Goal: Task Accomplishment & Management: Manage account settings

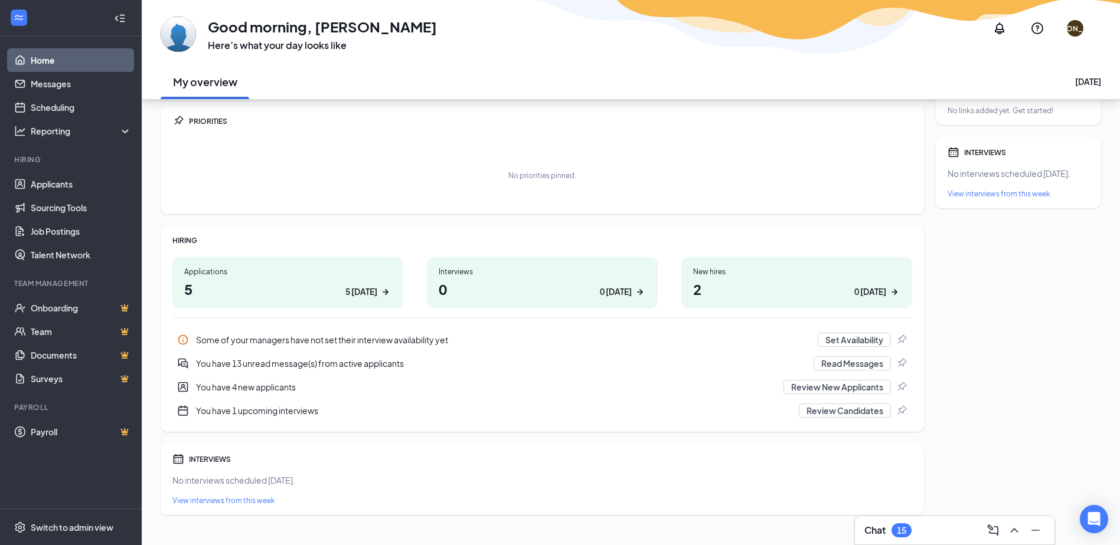
scroll to position [51, 0]
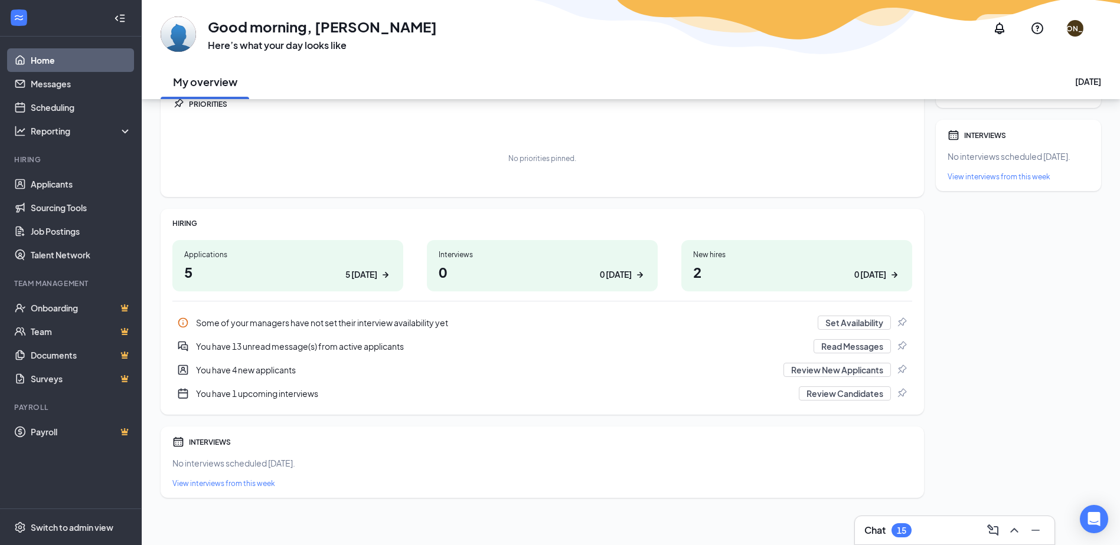
click at [329, 274] on h1 "5 5 today" at bounding box center [287, 272] width 207 height 20
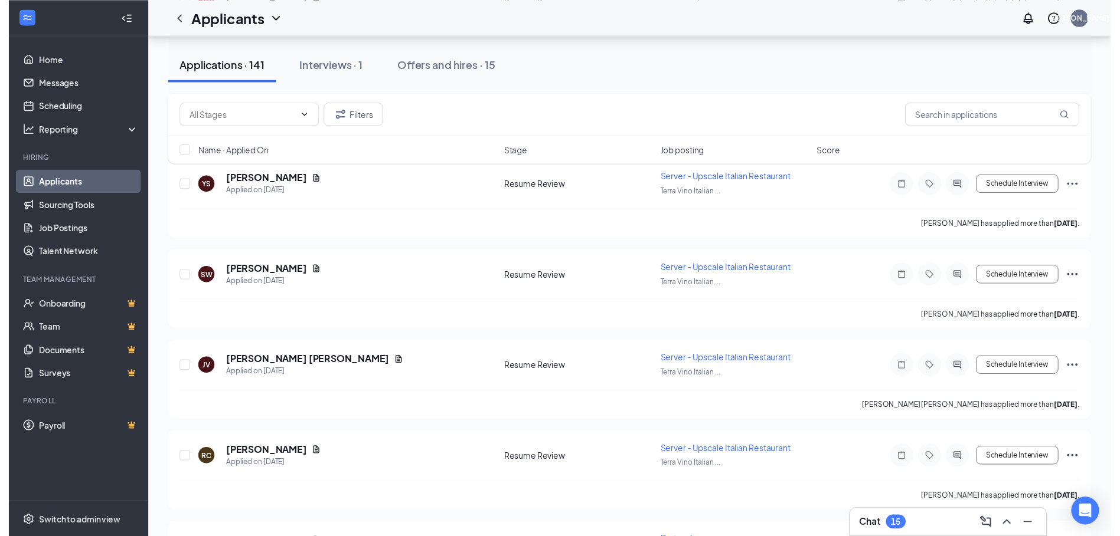
scroll to position [767, 0]
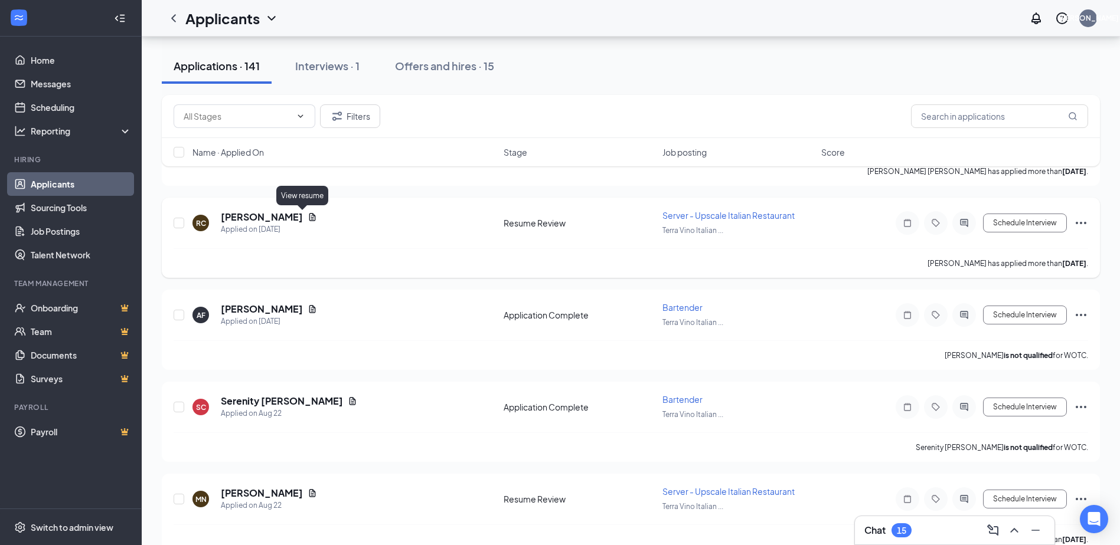
click at [307, 217] on icon "Document" at bounding box center [311, 216] width 9 height 9
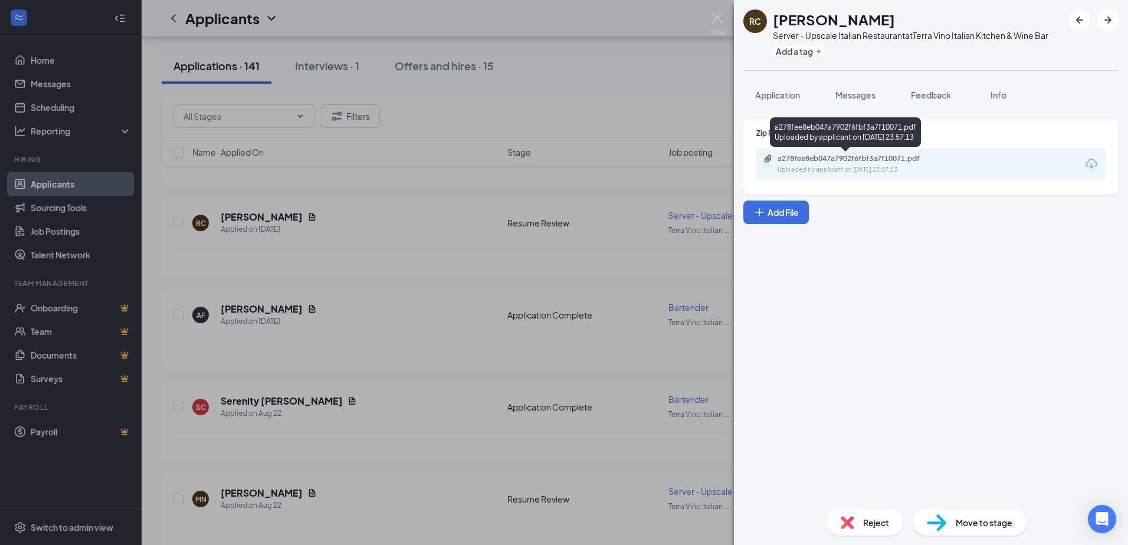
click at [883, 169] on div "Uploaded by applicant on [DATE] 23:57:13" at bounding box center [866, 169] width 177 height 9
click at [419, 356] on div "RC [PERSON_NAME] Server - Upscale Italian Restaurant at Terra Vino Italian Kitc…" at bounding box center [564, 272] width 1128 height 545
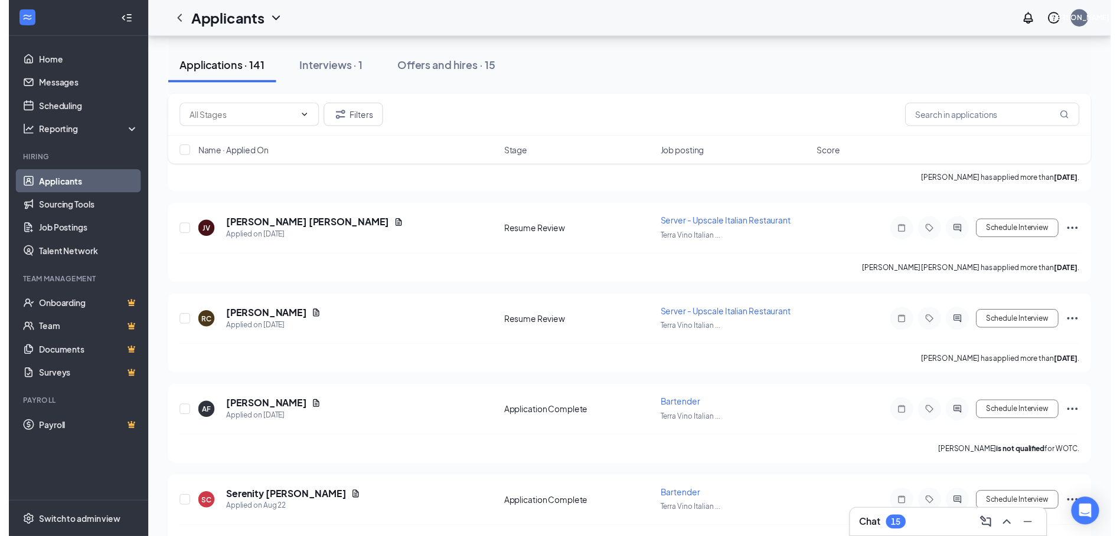
scroll to position [590, 0]
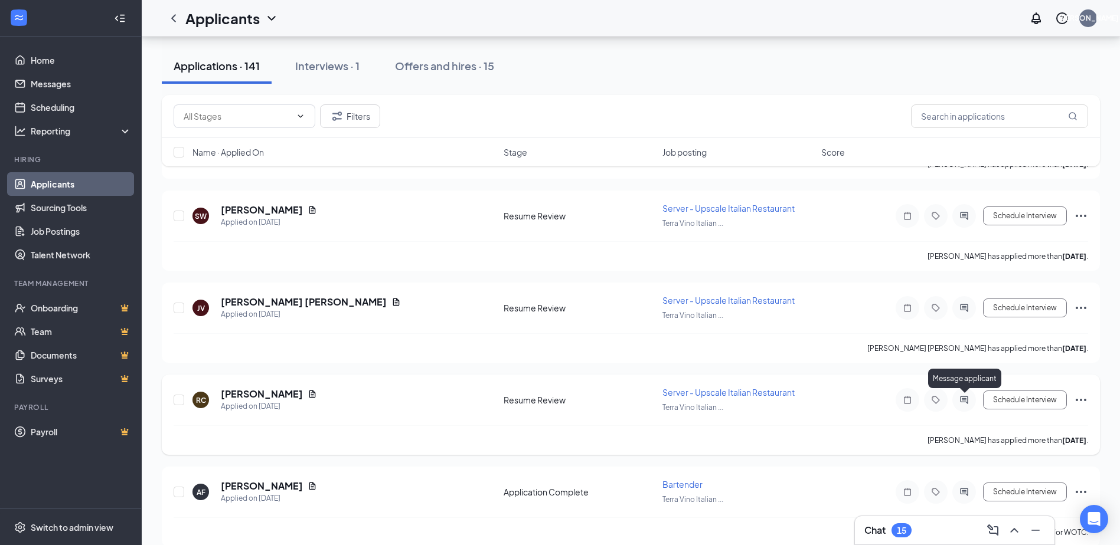
click at [963, 399] on icon "ActiveChat" at bounding box center [964, 400] width 8 height 8
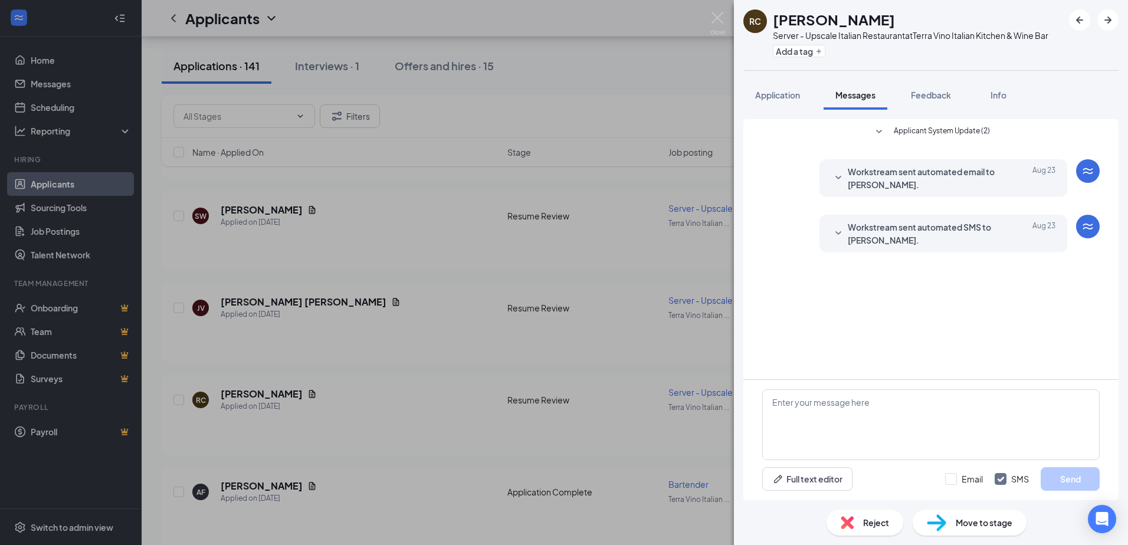
click at [670, 73] on div "RC [PERSON_NAME] Server - Upscale Italian Restaurant at Terra Vino Italian Kitc…" at bounding box center [564, 272] width 1128 height 545
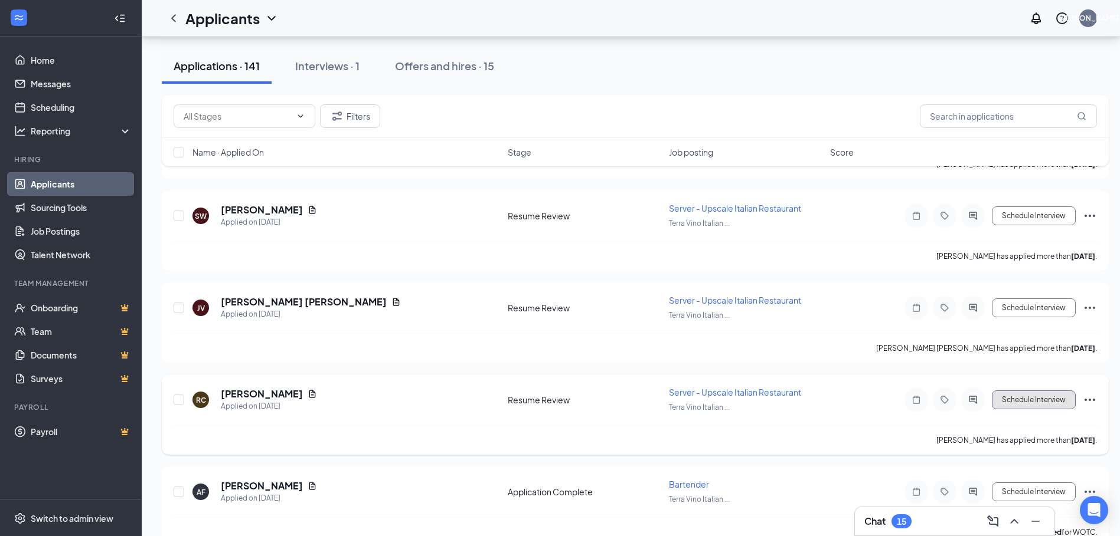
click at [1046, 401] on button "Schedule Interview" at bounding box center [1033, 400] width 84 height 19
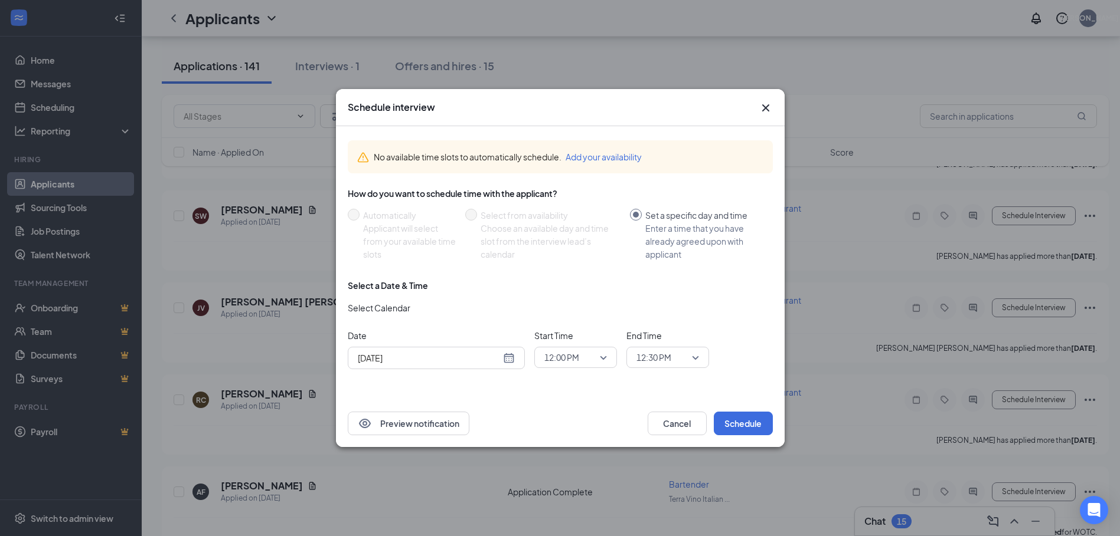
click at [513, 358] on div "[DATE]" at bounding box center [436, 358] width 157 height 13
type input "[DATE]"
click at [431, 312] on div "27" at bounding box center [429, 313] width 14 height 14
click at [598, 355] on span "12:00 PM" at bounding box center [575, 358] width 63 height 18
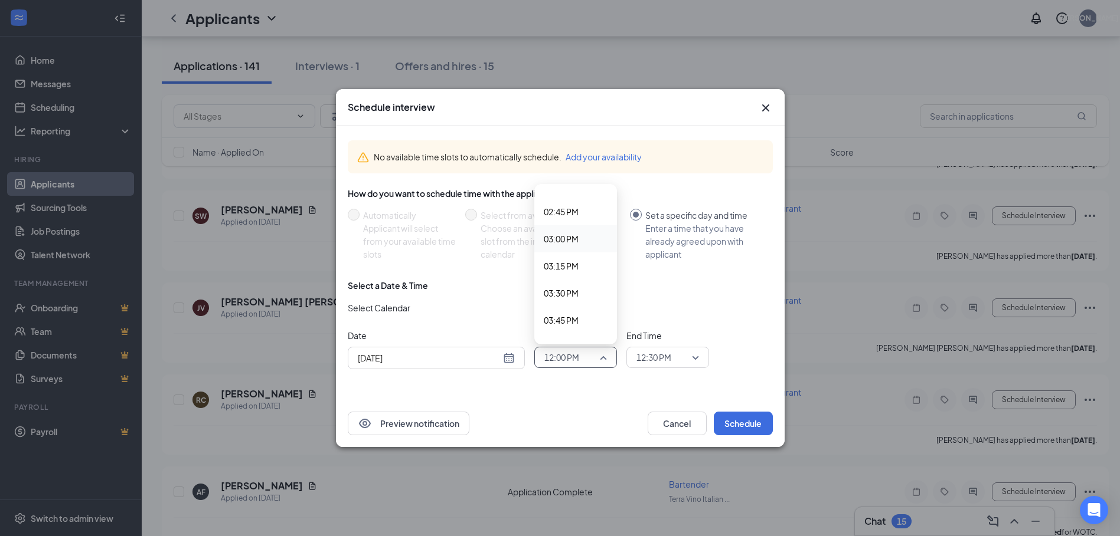
click at [571, 233] on span "03:00 PM" at bounding box center [561, 239] width 35 height 13
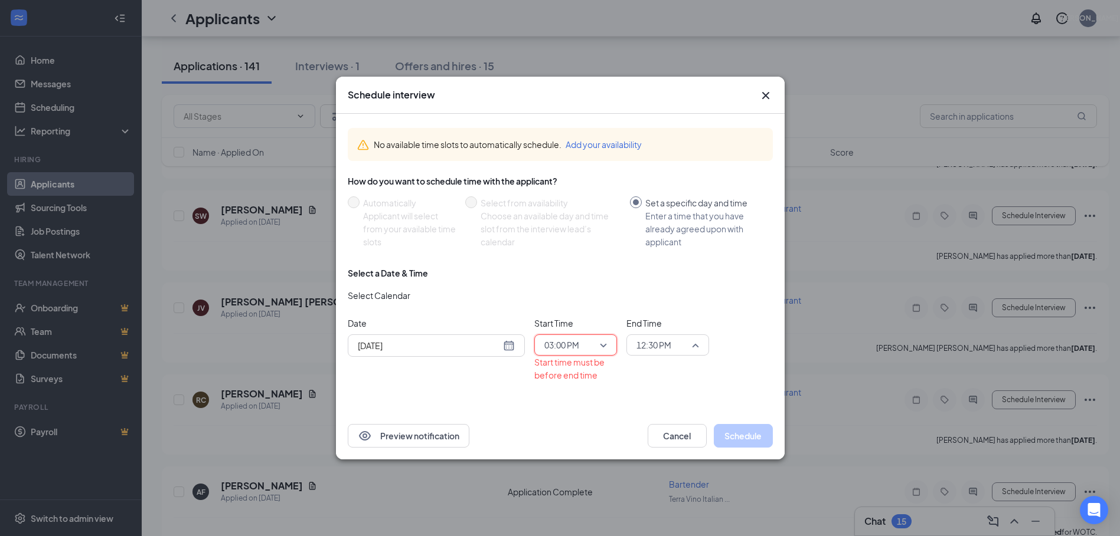
click at [678, 346] on span "12:30 PM" at bounding box center [662, 345] width 52 height 18
click at [663, 222] on span "04:00 PM" at bounding box center [653, 221] width 35 height 13
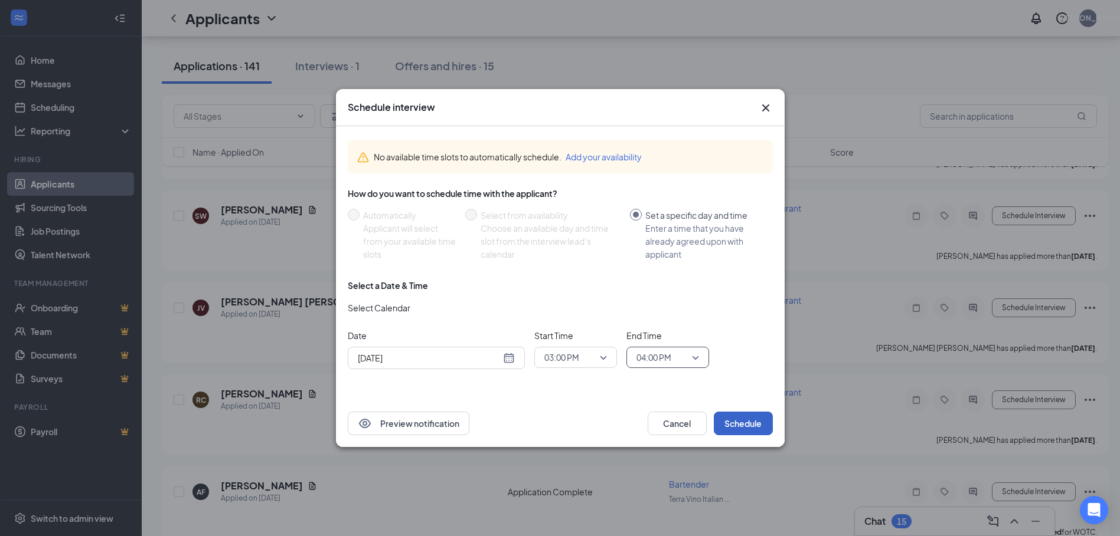
click at [750, 421] on button "Schedule" at bounding box center [742, 424] width 59 height 24
